Goal: Navigation & Orientation: Find specific page/section

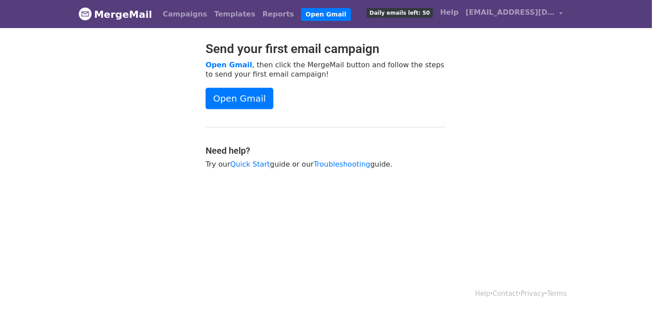
click at [545, 92] on div "Send your first email campaign Open Gmail , then click the MergeMail button and…" at bounding box center [326, 109] width 509 height 137
click at [259, 14] on link "Reports" at bounding box center [278, 14] width 39 height 18
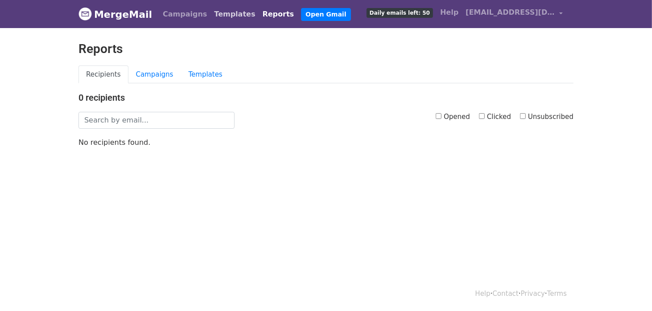
click at [214, 16] on link "Templates" at bounding box center [235, 14] width 48 height 18
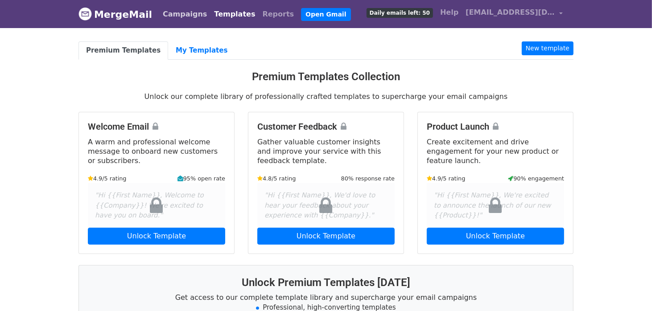
click at [179, 12] on link "Campaigns" at bounding box center [184, 14] width 51 height 18
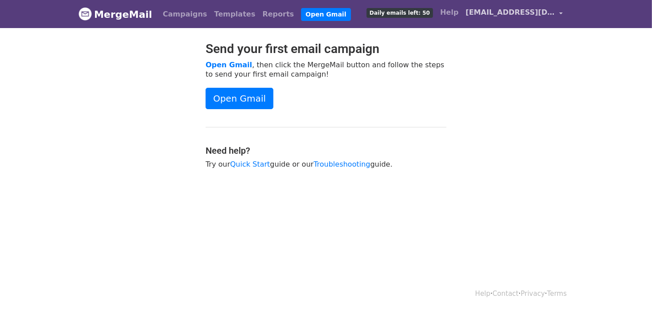
click at [555, 15] on span "[EMAIL_ADDRESS][DOMAIN_NAME]" at bounding box center [510, 12] width 89 height 11
